Goal: Check status: Check status

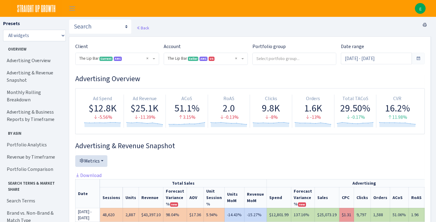
select select "2713864224225319"
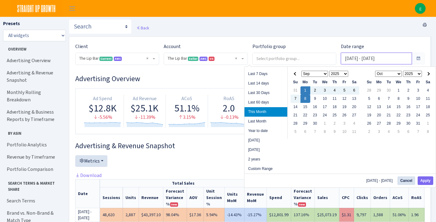
click at [386, 57] on input "Sep 1, 2025 - Sep 8, 2025" at bounding box center [376, 59] width 71 height 12
click at [296, 71] on th at bounding box center [296, 74] width 10 height 8
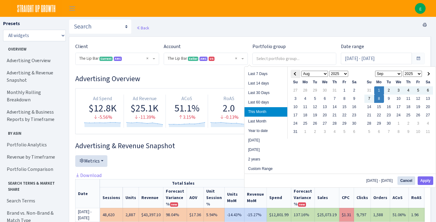
click at [296, 72] on th at bounding box center [296, 74] width 10 height 8
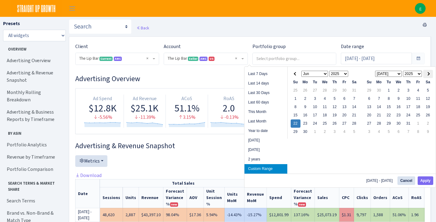
click at [429, 72] on th at bounding box center [428, 74] width 10 height 8
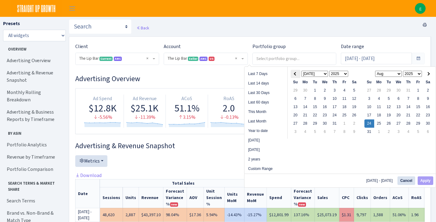
click at [296, 73] on span at bounding box center [295, 73] width 3 height 3
click at [428, 72] on th at bounding box center [428, 74] width 10 height 8
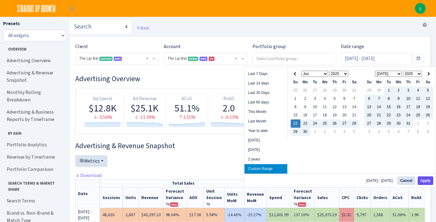
click at [429, 181] on button "Apply" at bounding box center [426, 180] width 16 height 9
type input "[DATE] - [DATE]"
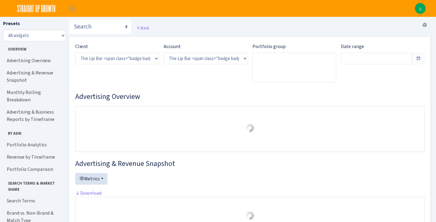
select select "2713864224225319"
type input "[DATE] - [DATE]"
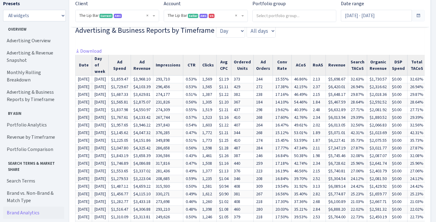
scroll to position [544, 0]
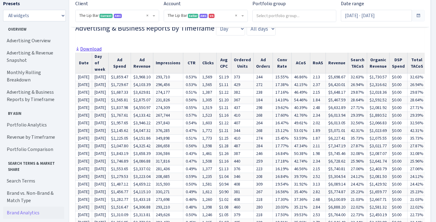
click at [91, 46] on link "Download" at bounding box center [88, 49] width 26 height 6
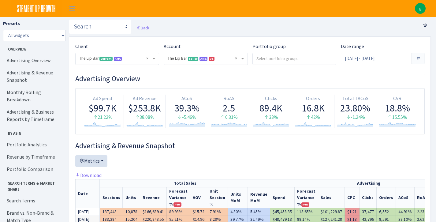
scroll to position [0, 0]
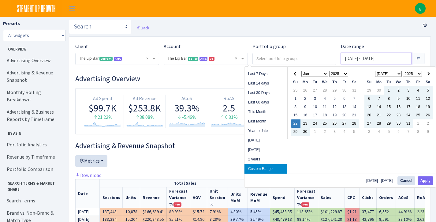
click at [397, 61] on input "[DATE] - [DATE]" at bounding box center [376, 59] width 71 height 12
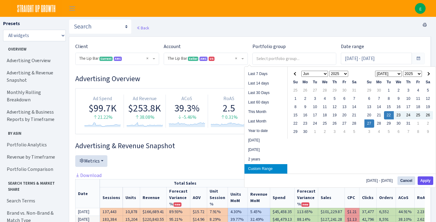
click at [428, 183] on button "Apply" at bounding box center [426, 180] width 16 height 9
type input "[DATE] - [DATE]"
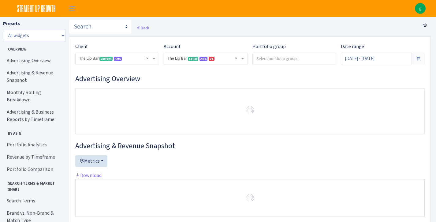
select select "2713864224225319"
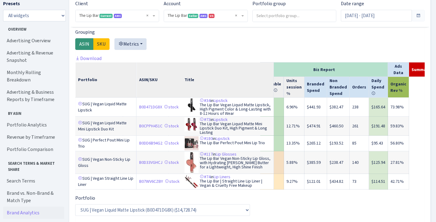
scroll to position [766, 0]
click at [87, 55] on link "Download" at bounding box center [88, 58] width 26 height 6
